Goal: Navigation & Orientation: Find specific page/section

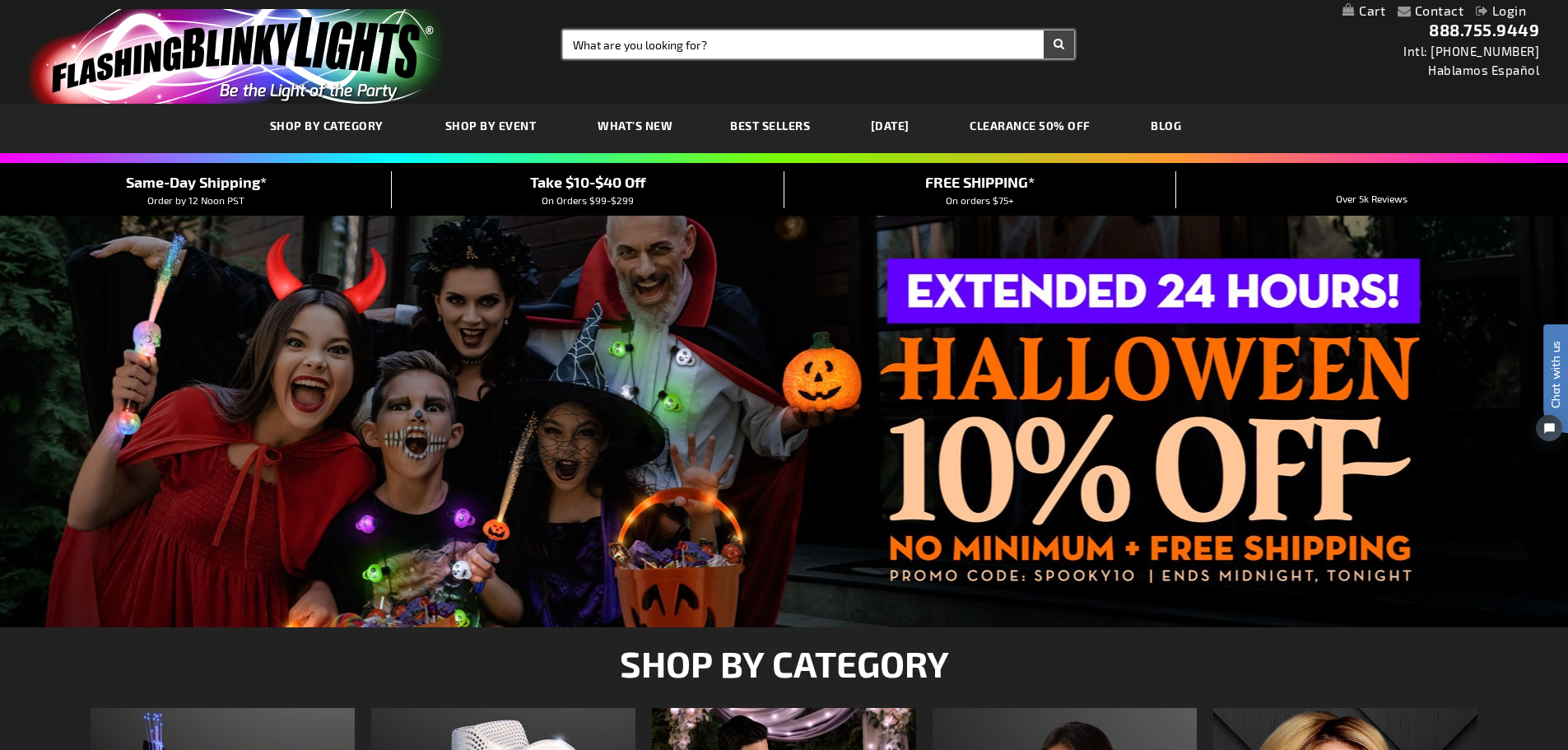
click at [676, 39] on input "Search" at bounding box center [818, 44] width 511 height 28
type input "wicked"
click at [1044, 30] on button "Search" at bounding box center [1058, 44] width 30 height 28
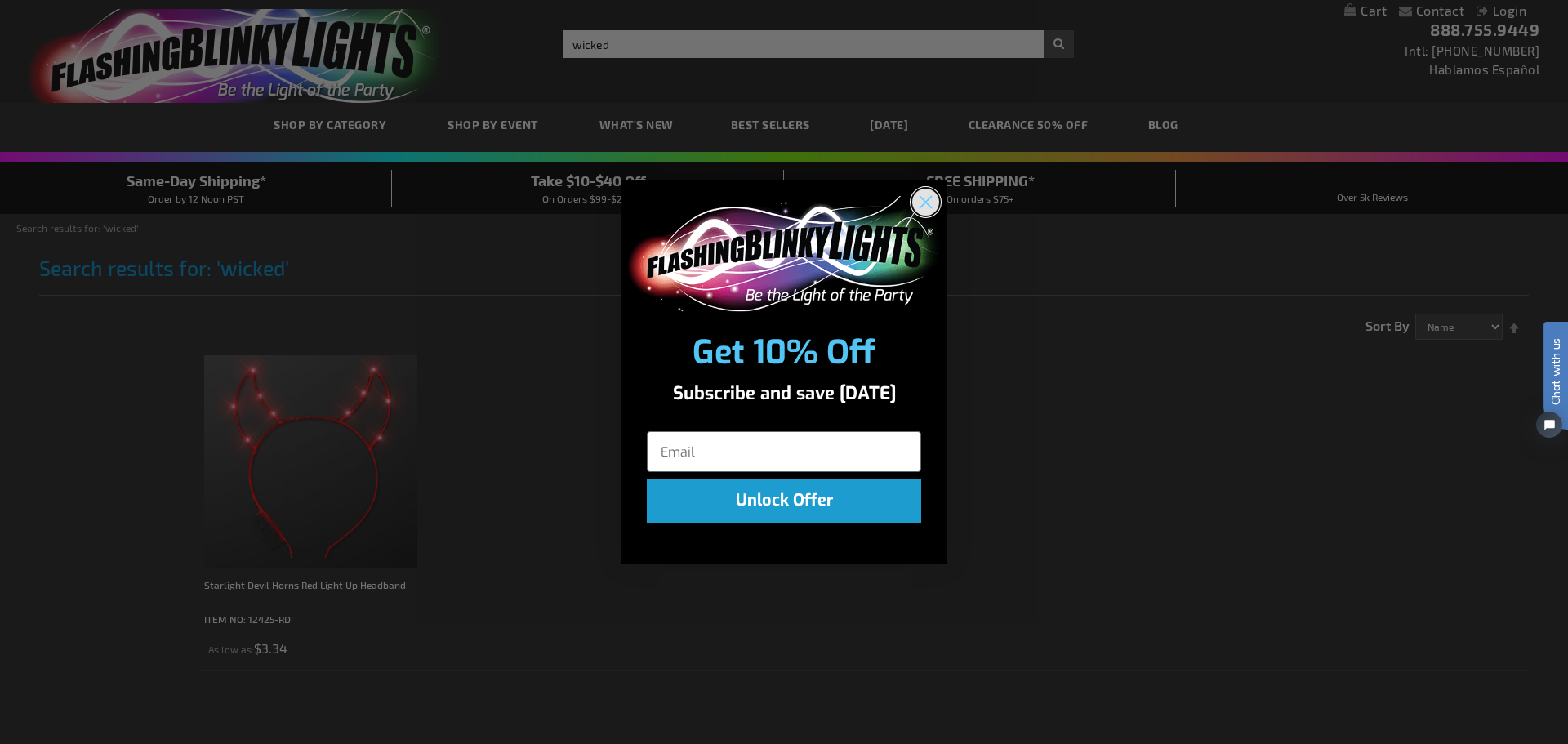
click at [913, 205] on circle "Close dialog" at bounding box center [926, 203] width 27 height 27
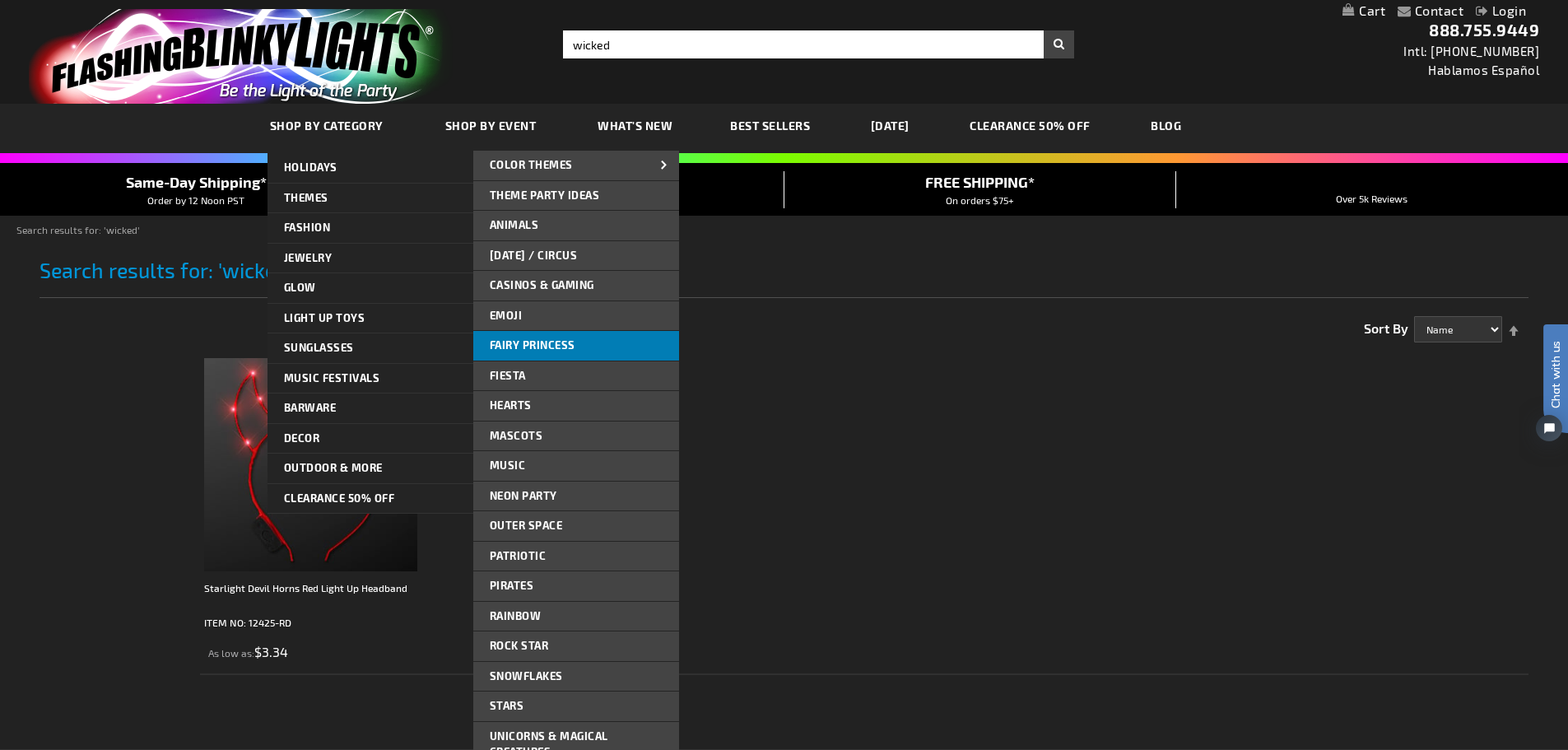
click at [559, 349] on span "Fairy Princess" at bounding box center [532, 345] width 85 height 14
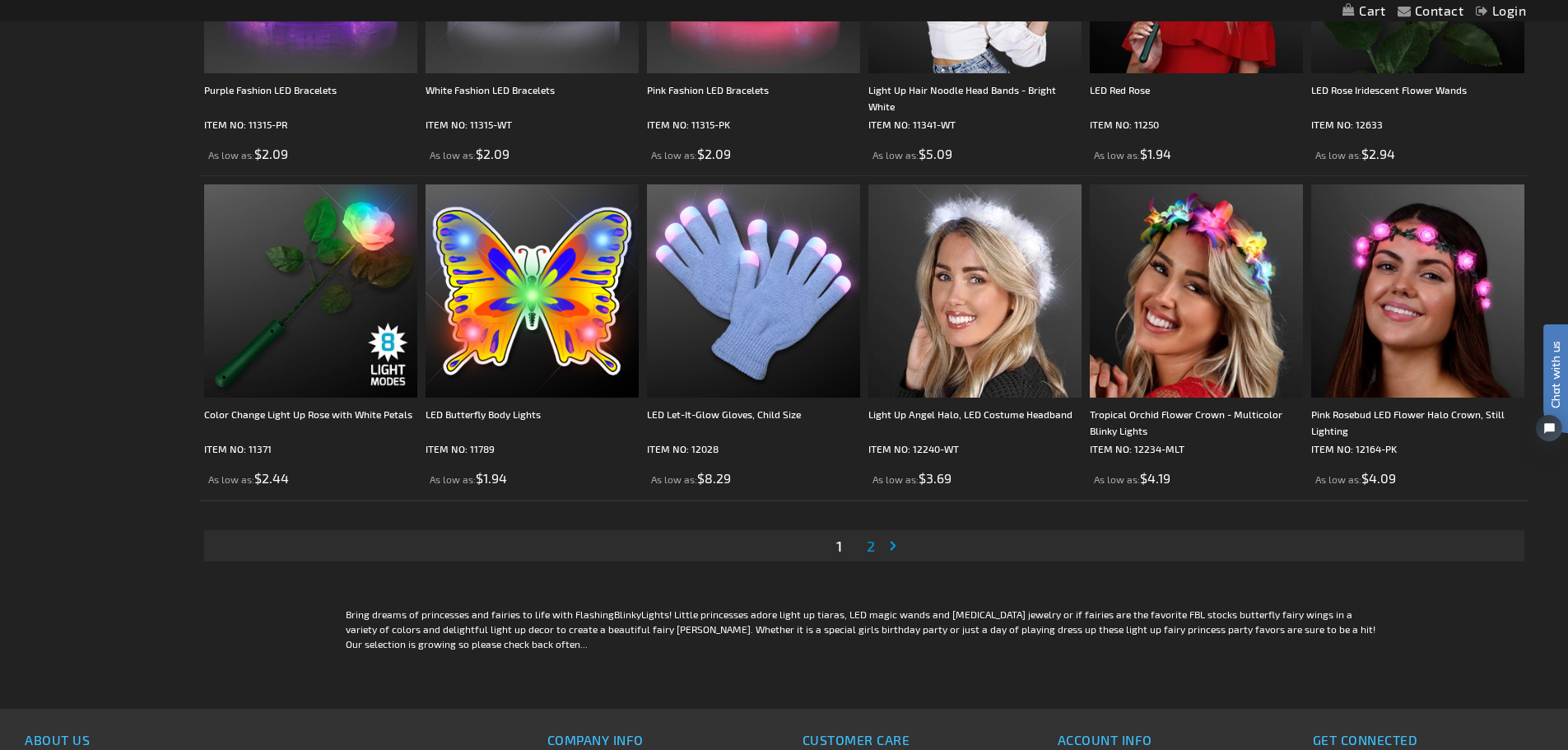
scroll to position [3046, 0]
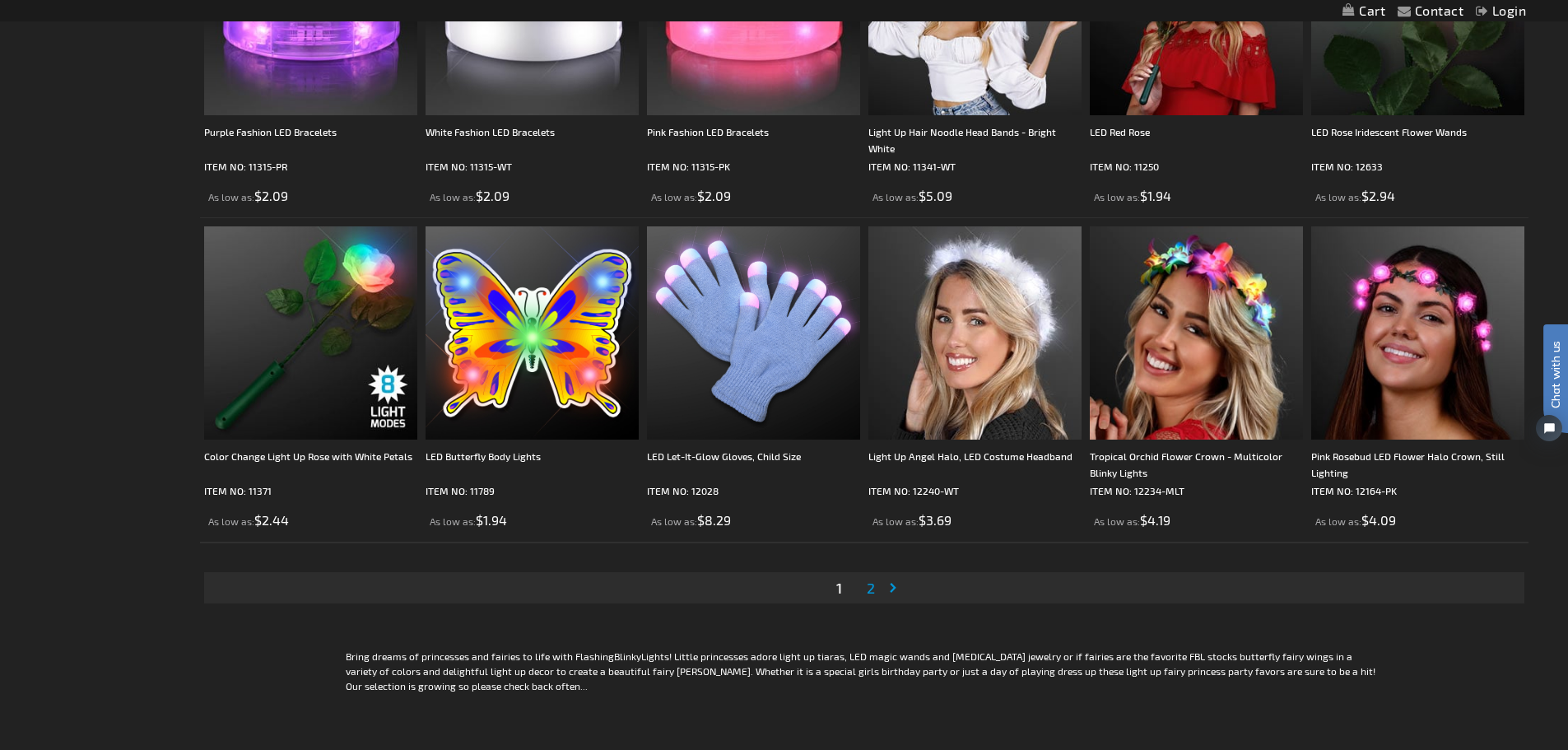
click at [896, 586] on link "Page Next" at bounding box center [896, 588] width 16 height 25
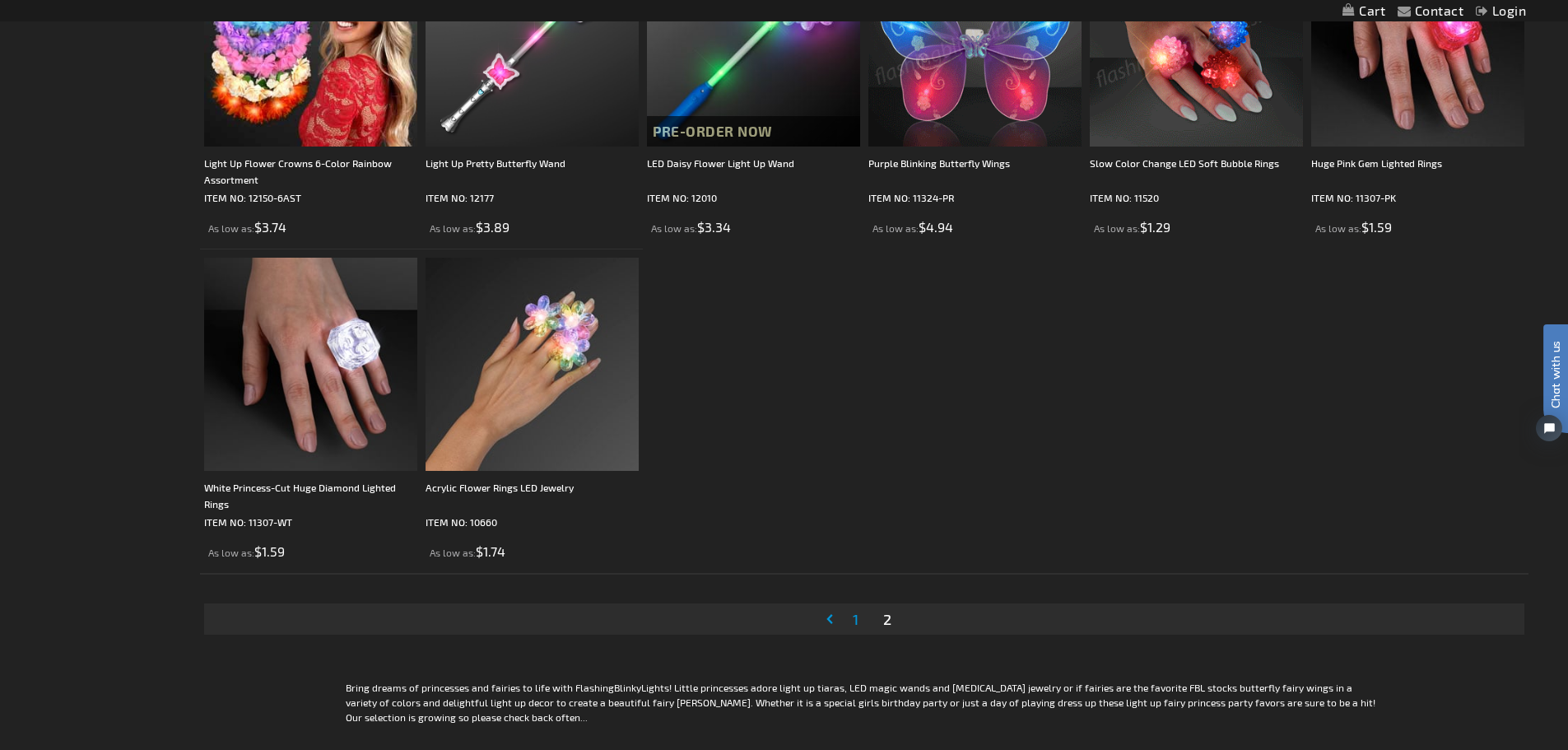
scroll to position [1153, 0]
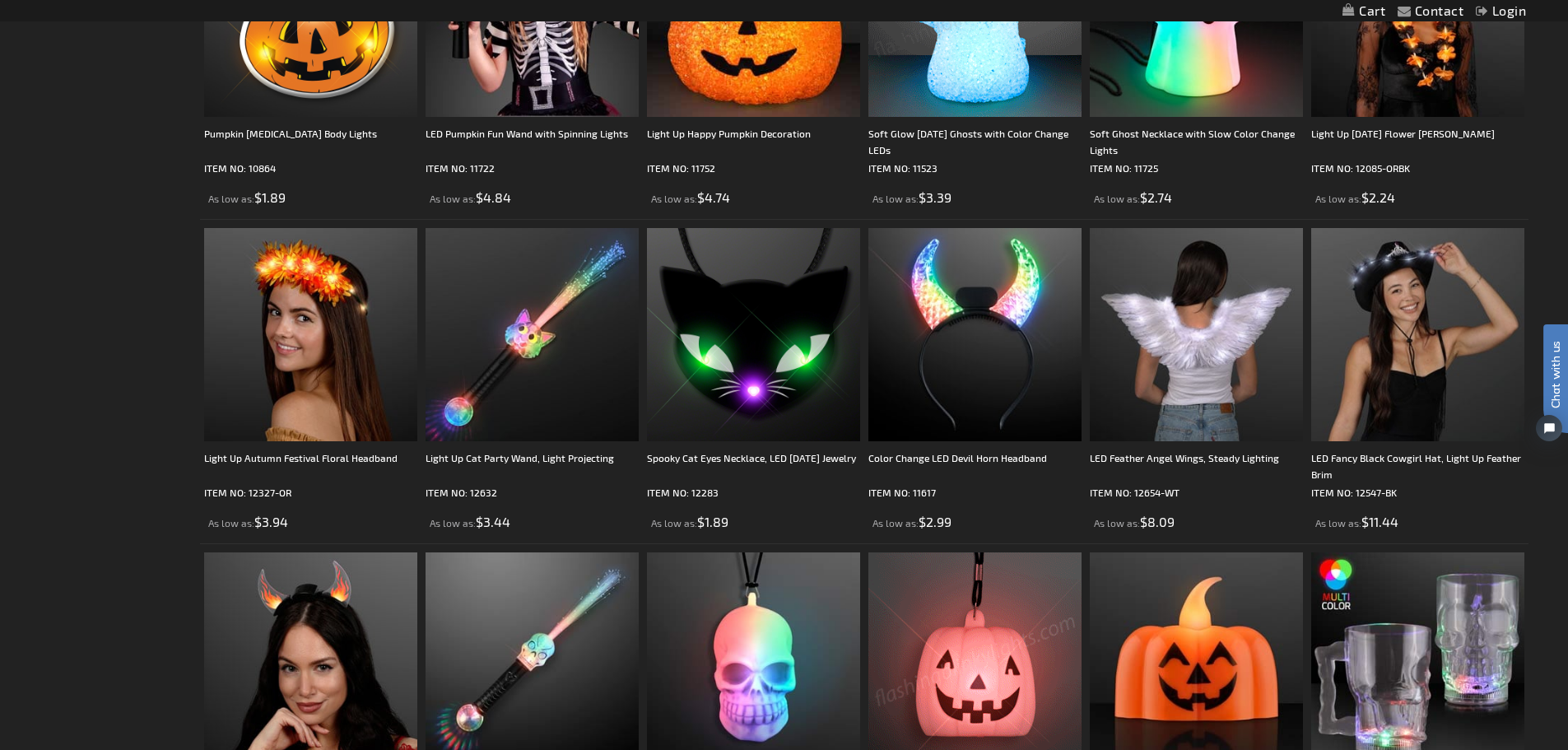
scroll to position [2881, 0]
